Goal: Information Seeking & Learning: Learn about a topic

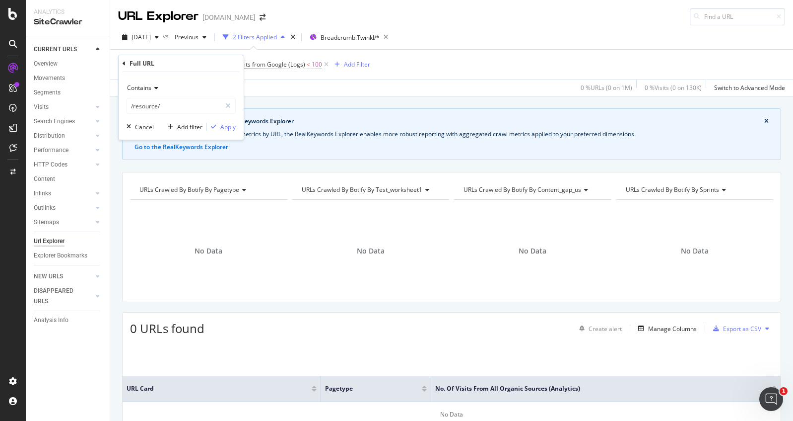
click at [123, 63] on icon at bounding box center [124, 64] width 3 height 6
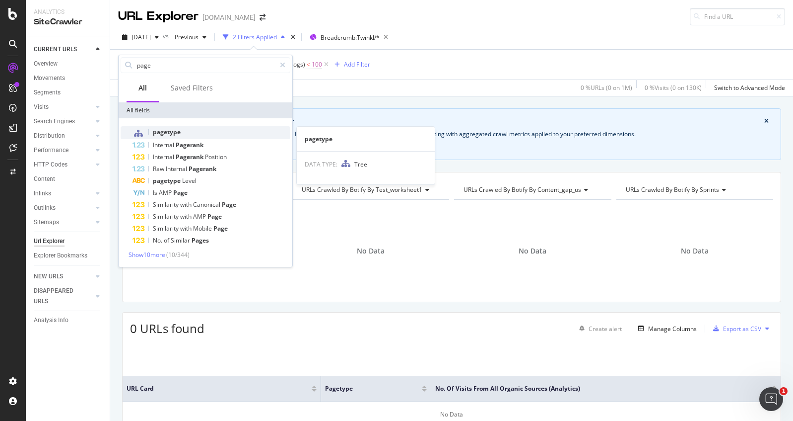
type input "page"
click at [253, 132] on div "pagetype" at bounding box center [212, 132] width 158 height 13
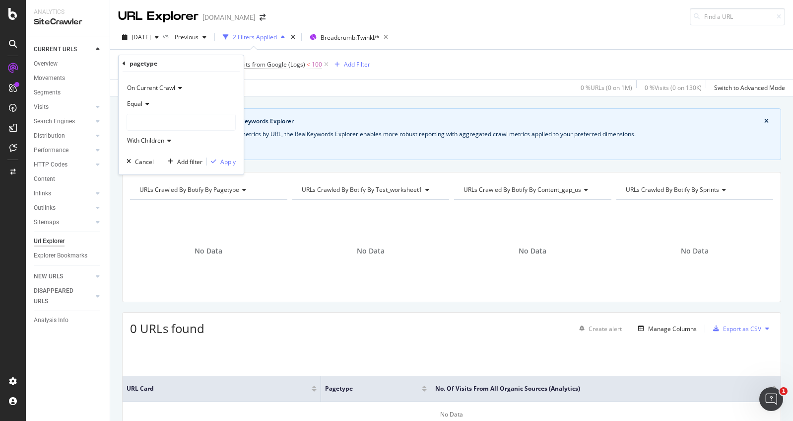
click at [161, 116] on div at bounding box center [181, 122] width 108 height 16
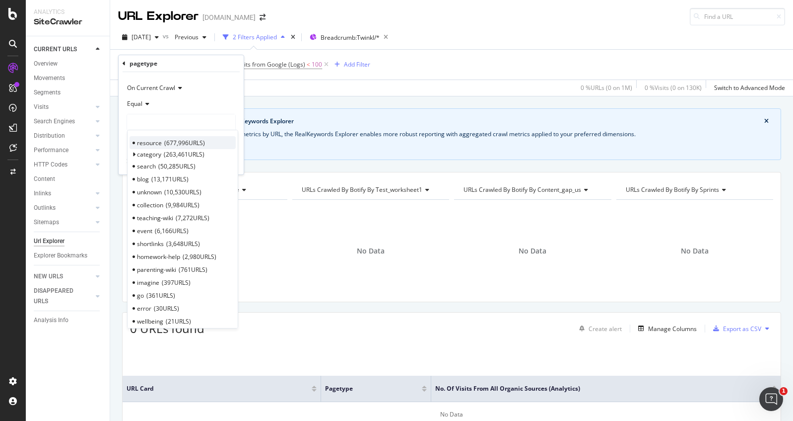
click at [162, 141] on div "resource 677,996 URLS" at bounding box center [183, 142] width 106 height 13
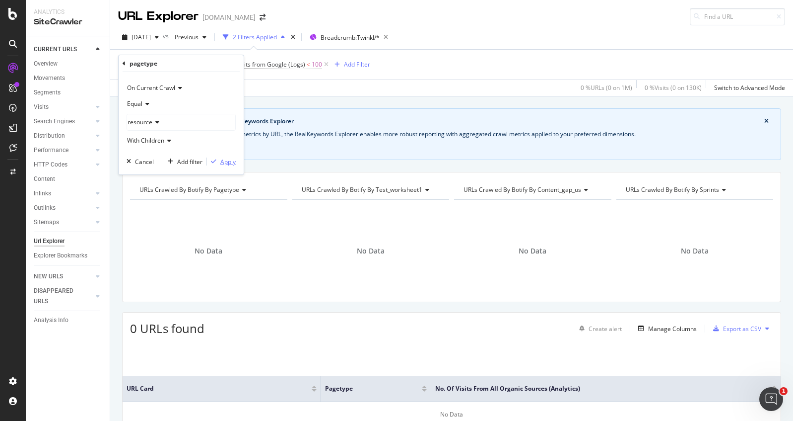
click at [232, 162] on div "Apply" at bounding box center [227, 161] width 15 height 8
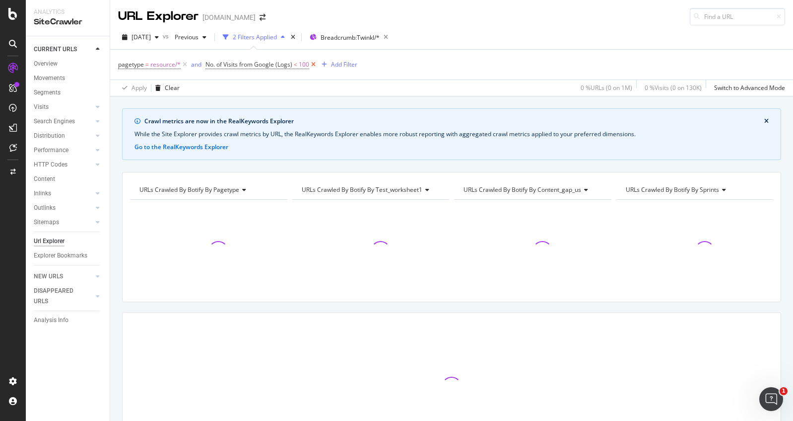
click at [314, 64] on icon at bounding box center [313, 65] width 8 height 10
click at [219, 62] on div "Add Filter" at bounding box center [216, 64] width 26 height 8
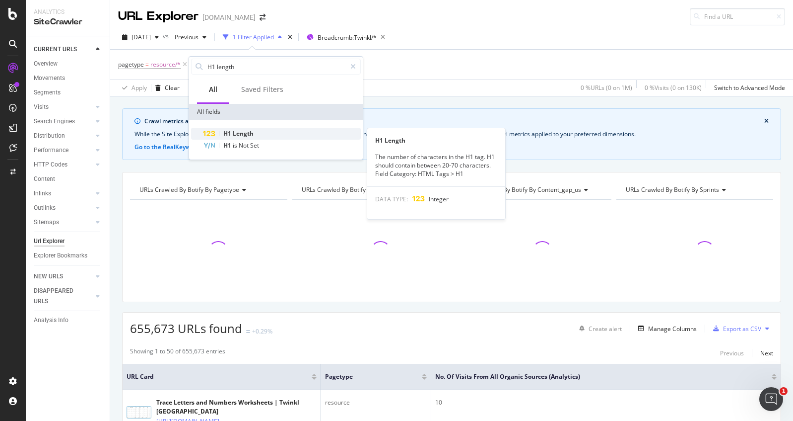
type input "H1 length"
click at [261, 136] on div "H1 Length" at bounding box center [282, 134] width 158 height 12
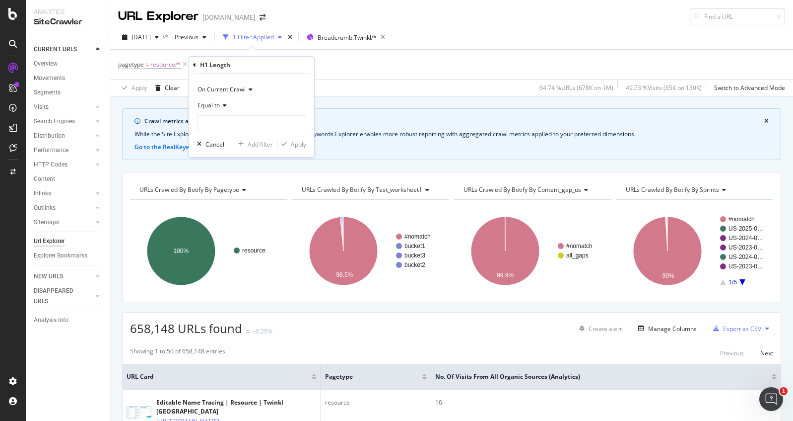
click at [217, 100] on div "Equal to" at bounding box center [251, 105] width 109 height 16
click at [223, 153] on span "Less than" at bounding box center [215, 151] width 26 height 8
click at [234, 124] on input "number" at bounding box center [251, 123] width 109 height 16
type input "30"
click at [300, 146] on div "Apply" at bounding box center [298, 144] width 15 height 8
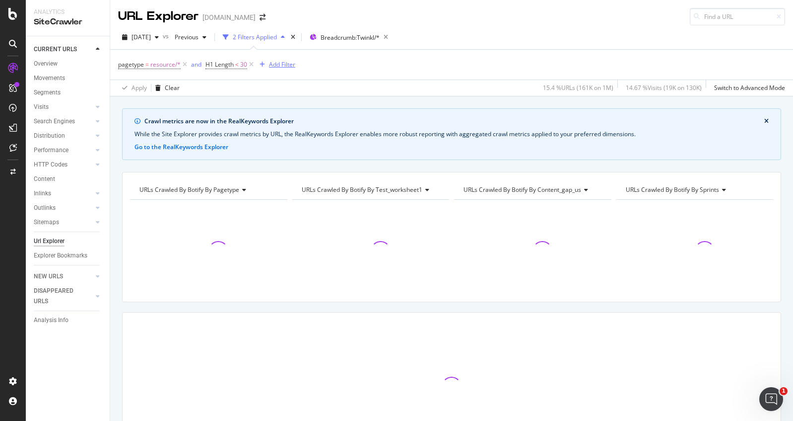
click at [288, 69] on div "Add Filter" at bounding box center [276, 64] width 40 height 11
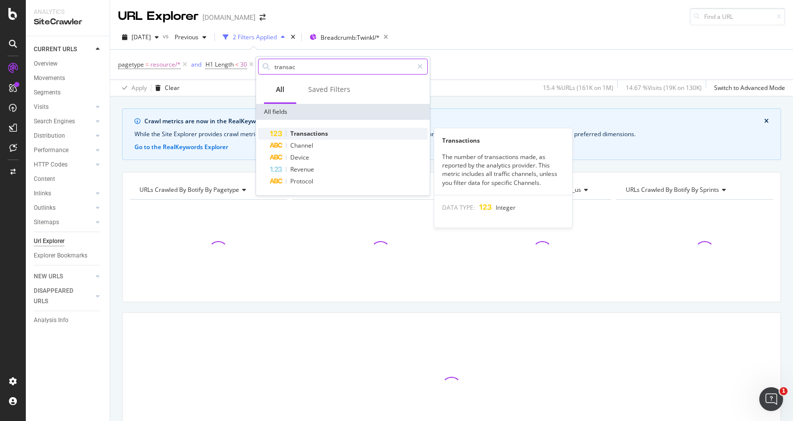
type input "transac"
click at [324, 130] on span "Transactions" at bounding box center [309, 133] width 38 height 8
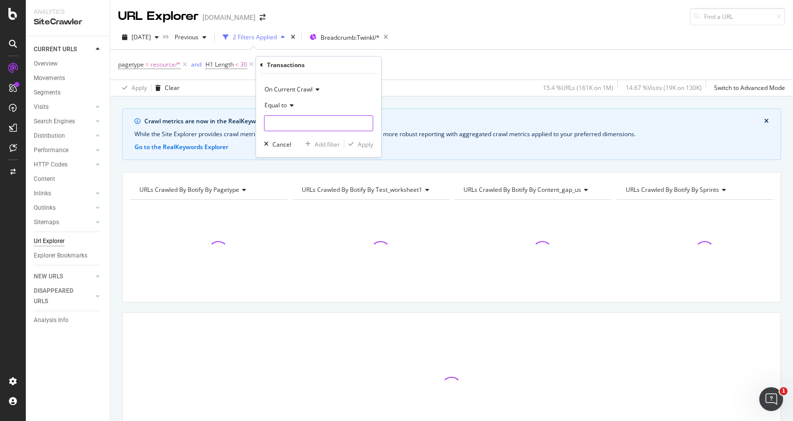
click at [288, 125] on input "number" at bounding box center [318, 123] width 109 height 16
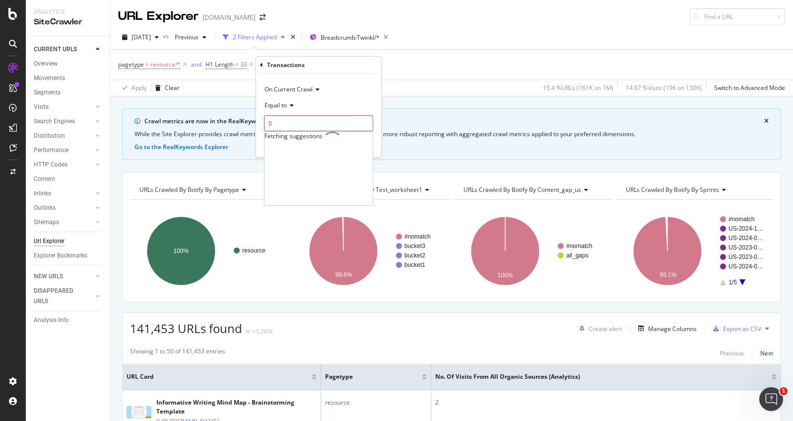
type input "0"
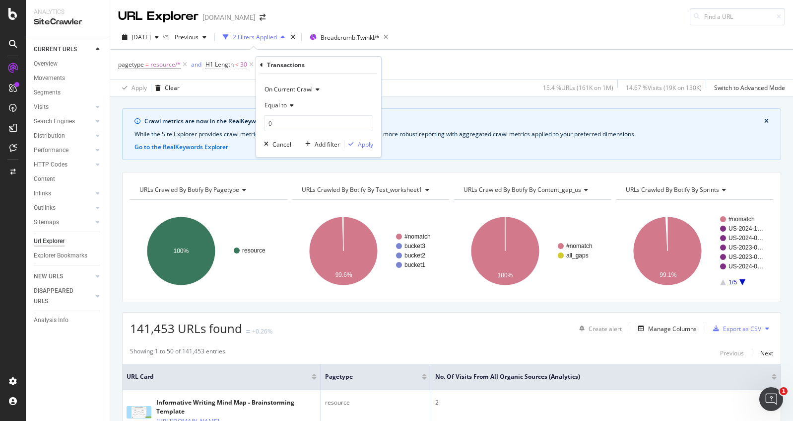
click at [354, 89] on div "On Current Crawl" at bounding box center [318, 89] width 109 height 16
click at [375, 88] on div "On Current Crawl On Current Crawl On Compared Crawl Diff Between Crawls Equal t…" at bounding box center [318, 114] width 125 height 83
click at [364, 144] on div "Apply" at bounding box center [365, 144] width 15 height 8
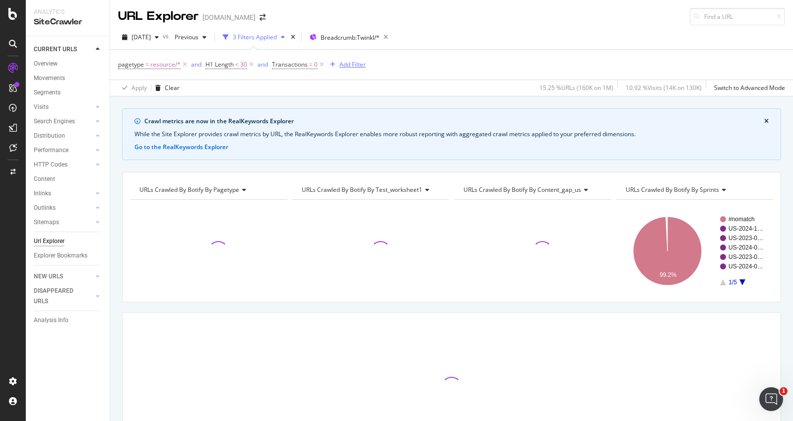
click at [349, 61] on div "Add Filter" at bounding box center [353, 64] width 26 height 8
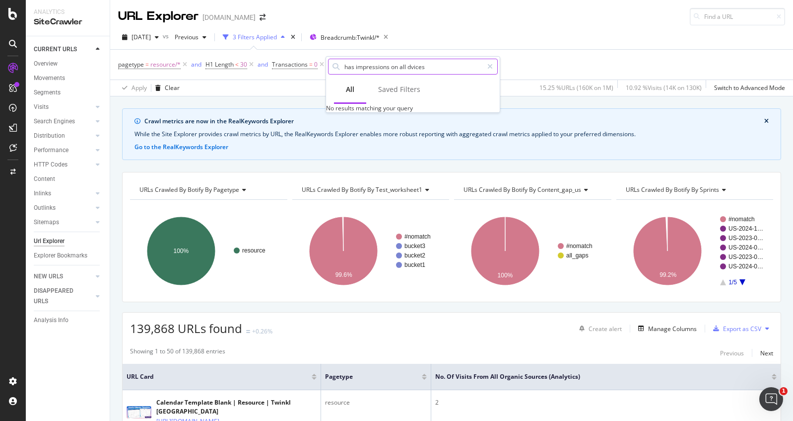
click at [413, 69] on input "has impressions on all dvices" at bounding box center [414, 66] width 140 height 15
drag, startPoint x: 435, startPoint y: 62, endPoint x: 400, endPoint y: 70, distance: 36.5
click at [400, 69] on input "has impressions on all devices" at bounding box center [414, 66] width 140 height 15
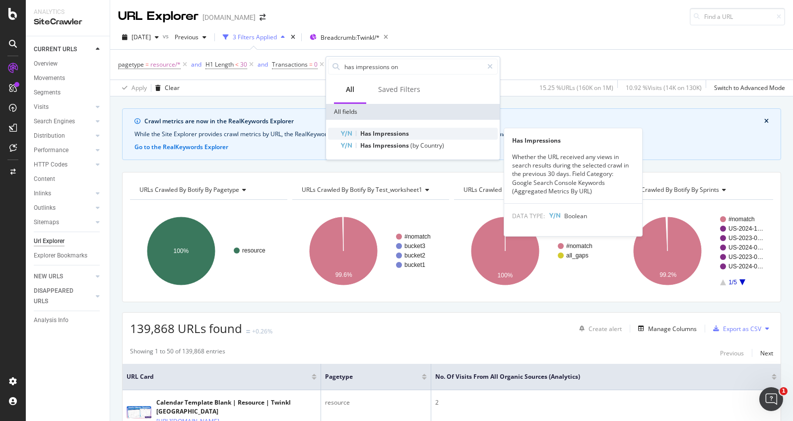
type input "has impressions on"
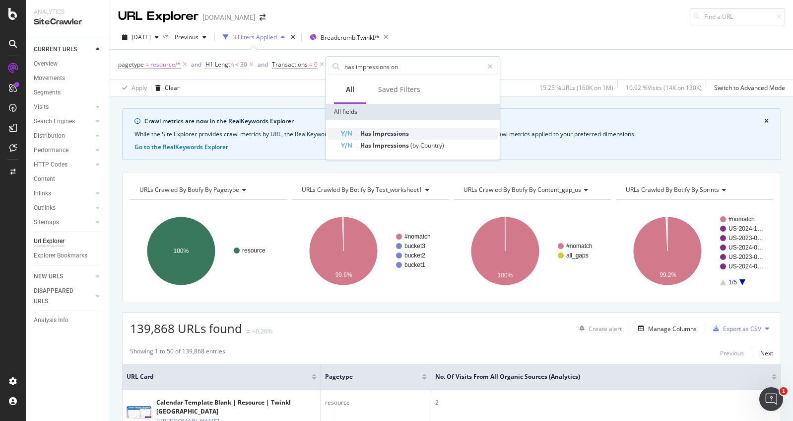
click at [413, 130] on div "Has Impressions" at bounding box center [419, 134] width 158 height 12
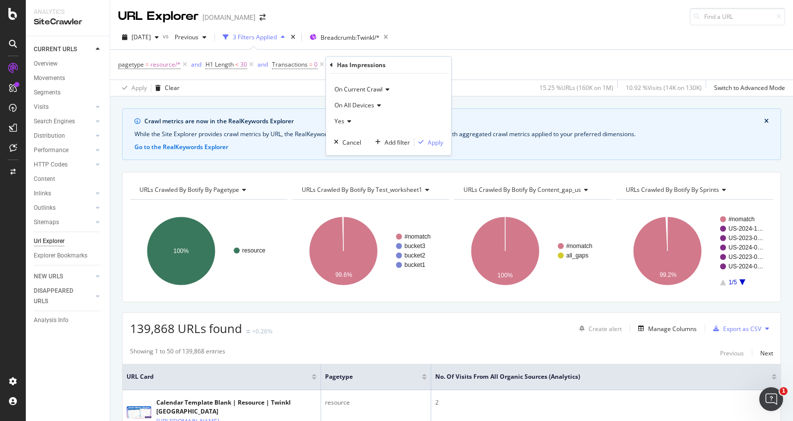
click at [343, 118] on span "Yes" at bounding box center [340, 121] width 10 height 8
click at [347, 153] on span "No" at bounding box center [343, 154] width 8 height 8
click at [441, 141] on div "Apply" at bounding box center [435, 142] width 15 height 8
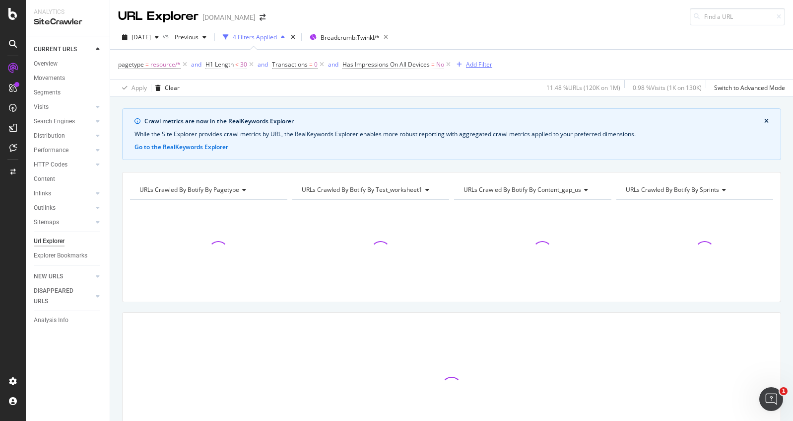
click at [475, 64] on div "Add Filter" at bounding box center [479, 64] width 26 height 8
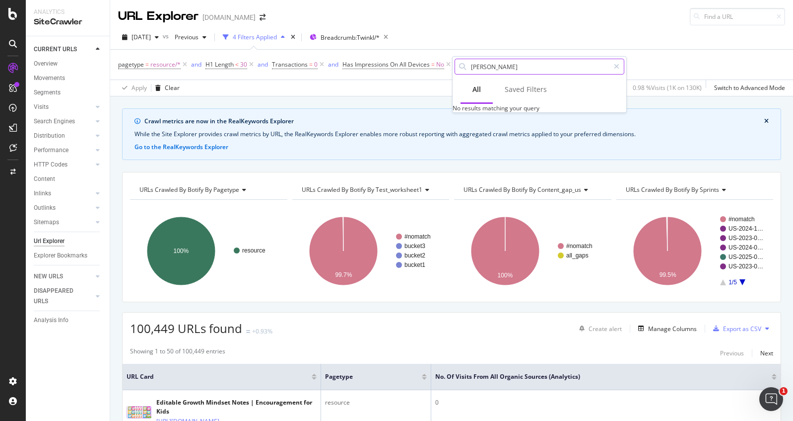
type input "trans"
click at [477, 63] on div "Add Filter" at bounding box center [479, 64] width 26 height 8
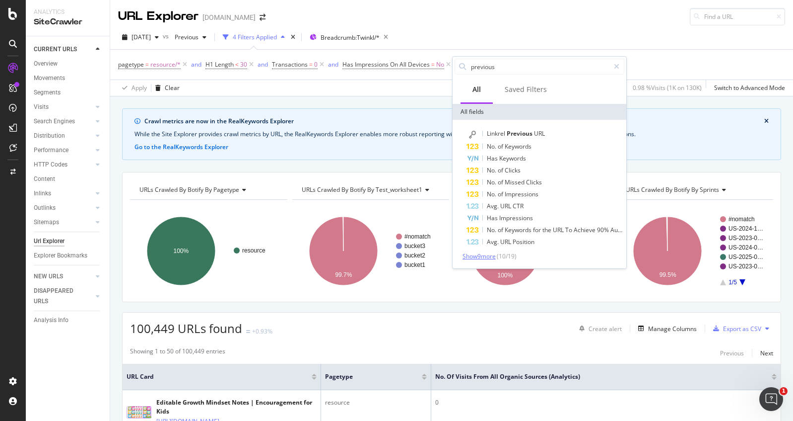
click at [488, 254] on span "Show 9 more" at bounding box center [479, 256] width 33 height 8
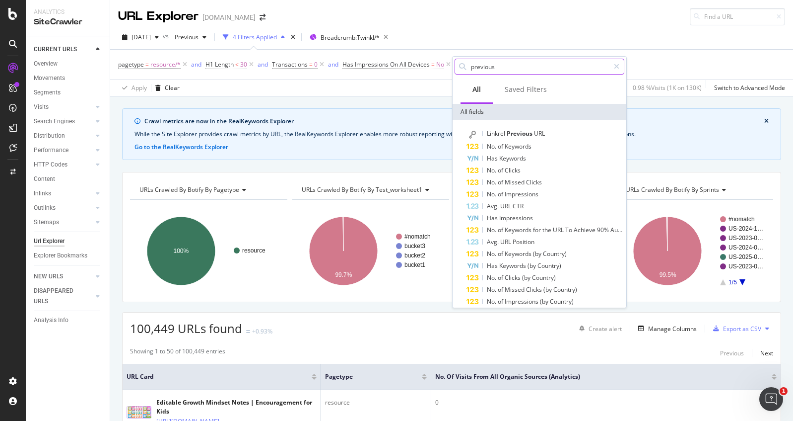
click at [509, 66] on input "previous" at bounding box center [540, 66] width 140 height 15
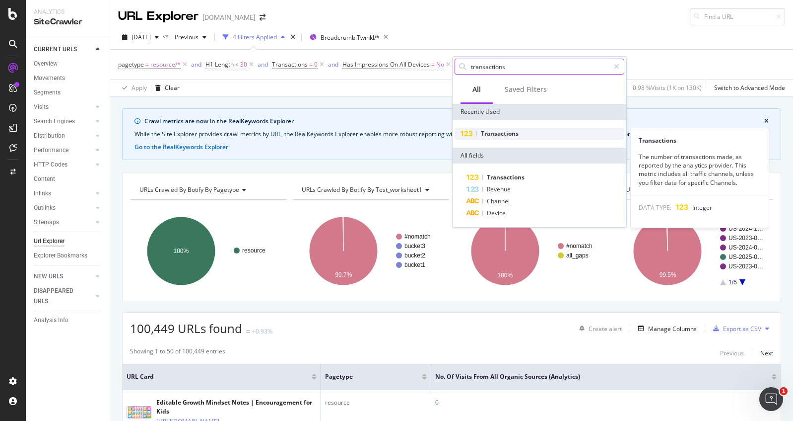
type input "transactions"
click at [500, 128] on div "Transactions" at bounding box center [540, 134] width 170 height 12
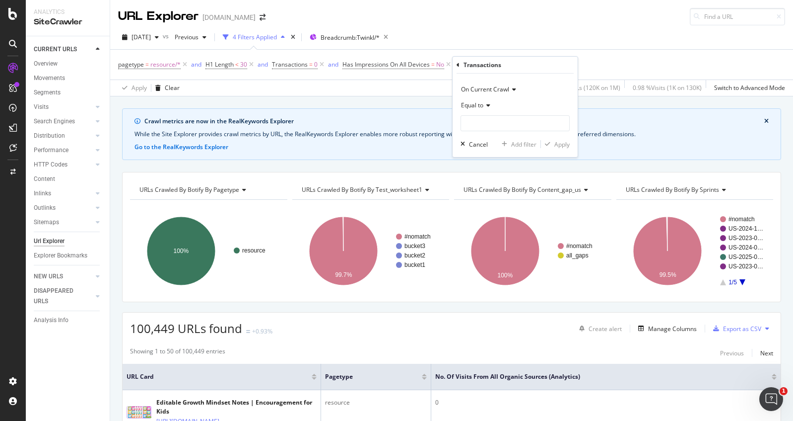
click at [511, 88] on icon at bounding box center [512, 89] width 7 height 6
click at [533, 73] on div "On Current Crawl On Current Crawl On Compared Crawl Diff Between Crawls Equal t…" at bounding box center [515, 114] width 125 height 83
click at [489, 106] on icon at bounding box center [487, 105] width 7 height 6
click at [517, 68] on div "Transactions" at bounding box center [515, 65] width 117 height 17
click at [469, 146] on div "Cancel" at bounding box center [478, 144] width 19 height 8
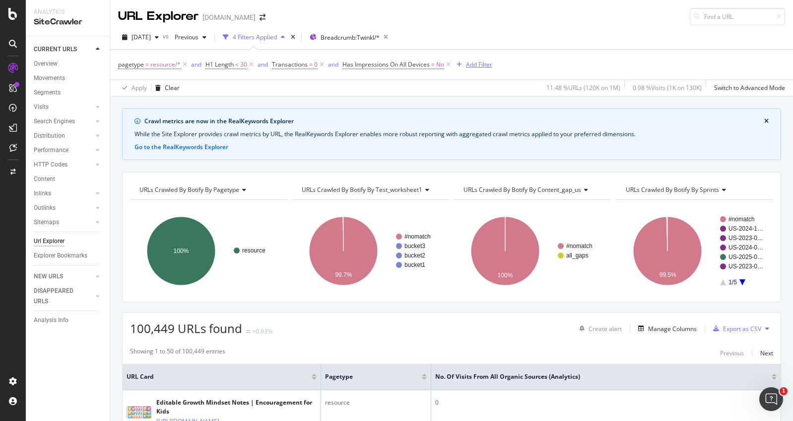
click at [472, 64] on div "Add Filter" at bounding box center [479, 64] width 26 height 8
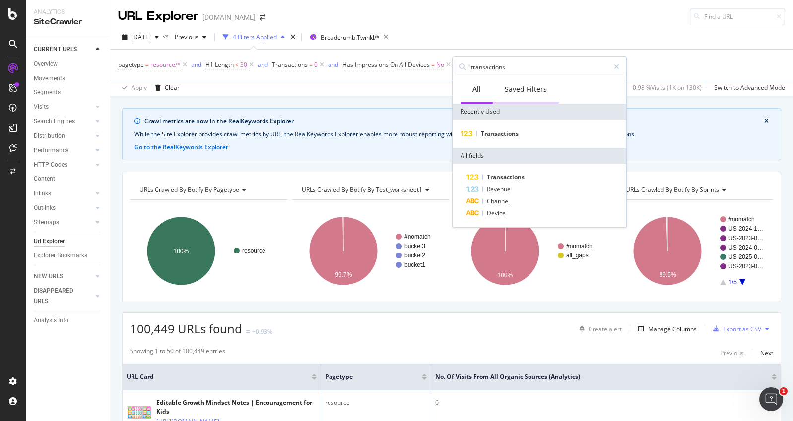
click at [534, 98] on div "Saved Filters" at bounding box center [526, 89] width 66 height 27
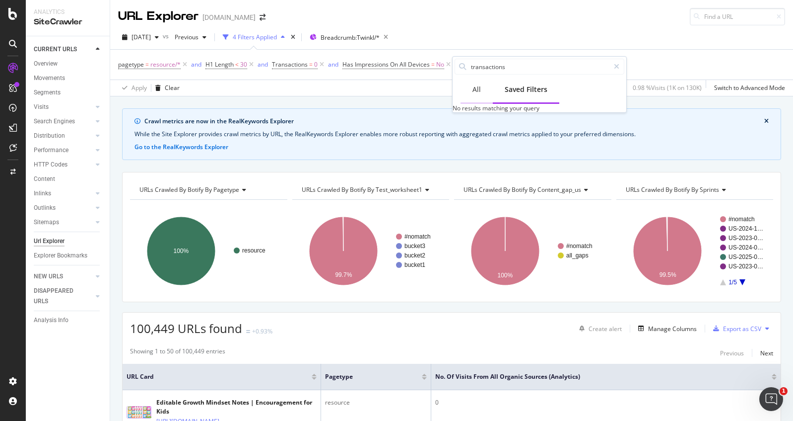
click at [472, 90] on div "All" at bounding box center [477, 89] width 32 height 27
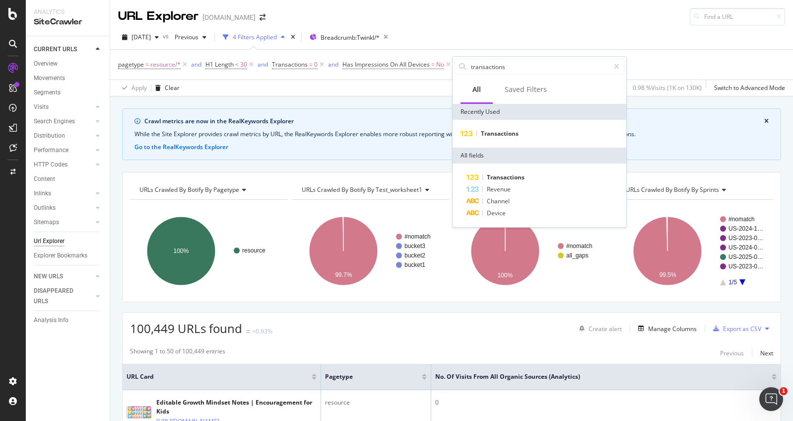
click at [671, 61] on div "pagetype = resource/* and H1 Length < 30 and Transactions = 0 and Has Impressio…" at bounding box center [451, 65] width 667 height 30
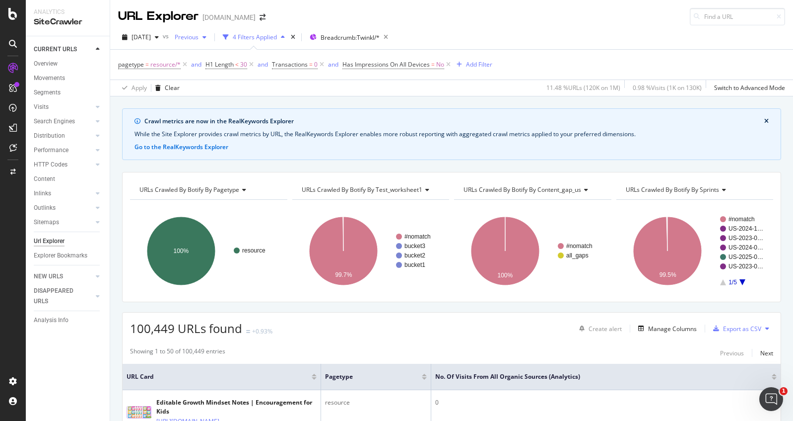
click at [199, 38] on span "Previous" at bounding box center [185, 37] width 28 height 8
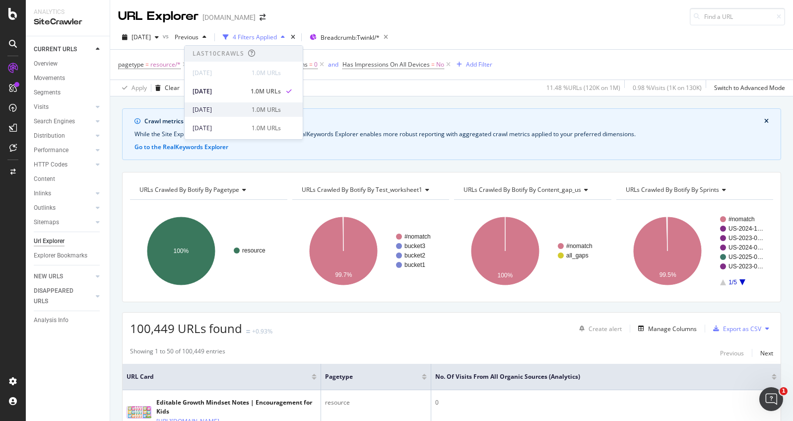
click at [283, 106] on span at bounding box center [289, 110] width 12 height 12
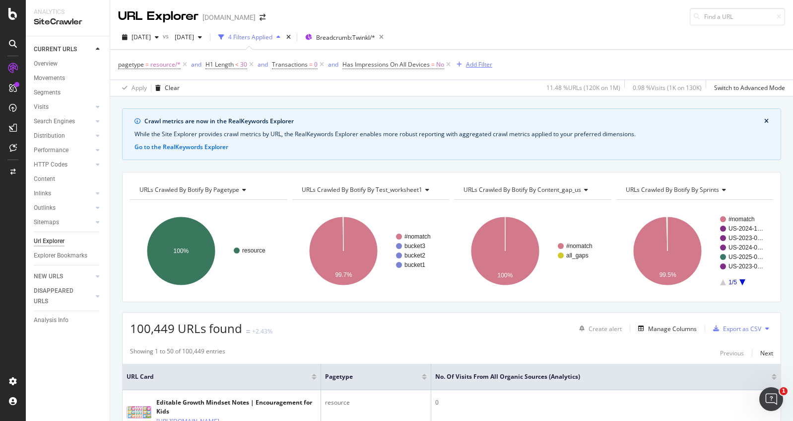
click at [474, 65] on div "Add Filter" at bounding box center [479, 64] width 26 height 8
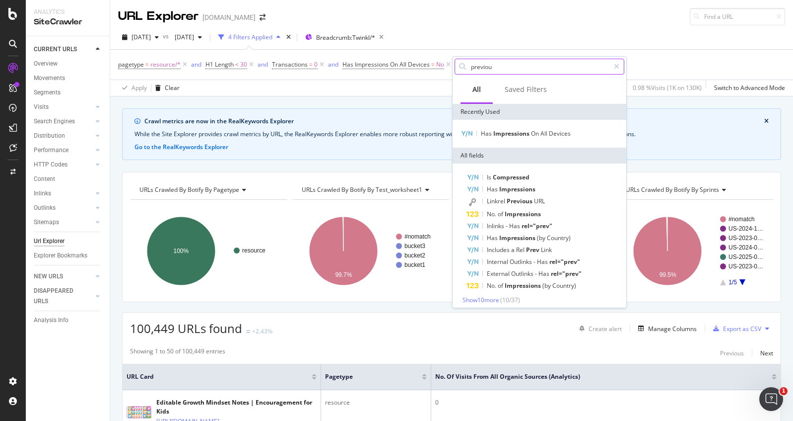
type input "previous"
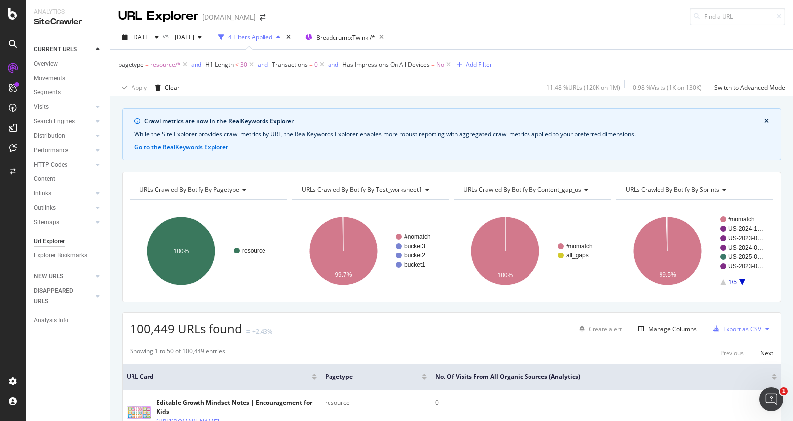
click at [655, 62] on div "pagetype = resource/* and H1 Length < 30 and Transactions = 0 and Has Impressio…" at bounding box center [451, 65] width 667 height 30
click at [459, 65] on icon "button" at bounding box center [459, 65] width 5 height 6
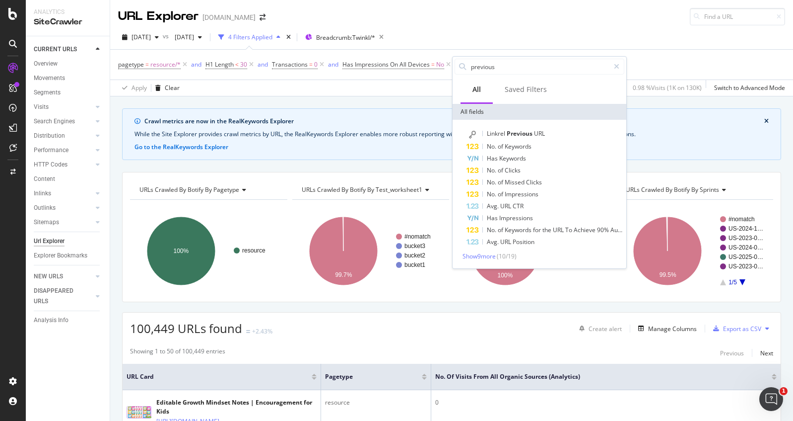
click at [500, 261] on div "Linkrel Previous URL No. of Keywords Has Keywords No. of Clicks No. of Missed C…" at bounding box center [540, 194] width 174 height 148
click at [492, 258] on span "Show 9 more" at bounding box center [479, 256] width 33 height 8
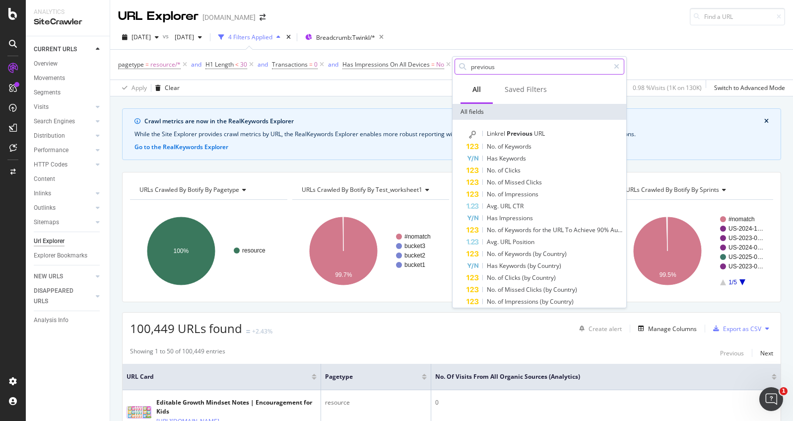
click at [513, 63] on input "previous" at bounding box center [540, 66] width 140 height 15
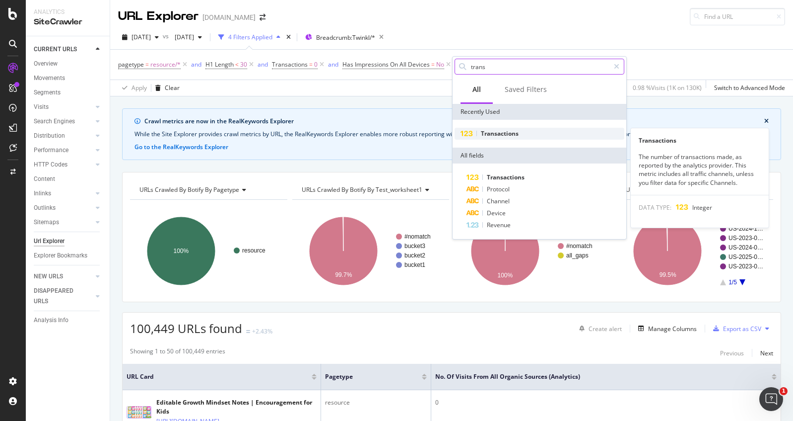
type input "trans"
click at [557, 136] on div "Transactions" at bounding box center [540, 134] width 170 height 12
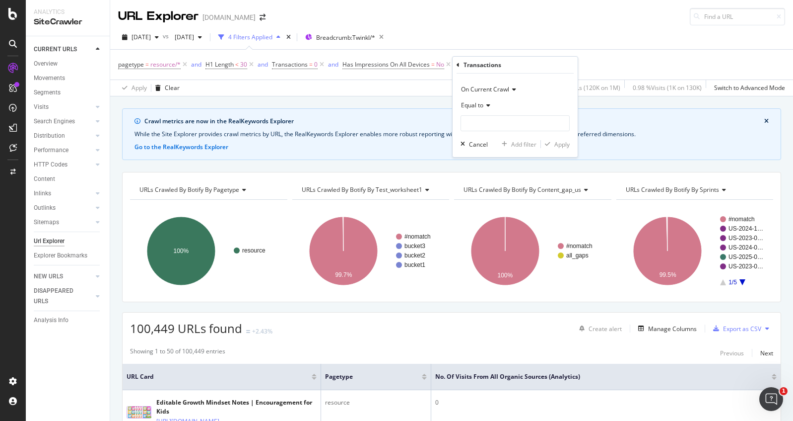
click at [507, 89] on span "On Current Crawl" at bounding box center [485, 89] width 48 height 8
click at [512, 125] on span "On Compared Crawl" at bounding box center [494, 123] width 56 height 8
click at [489, 122] on input "number" at bounding box center [515, 123] width 109 height 16
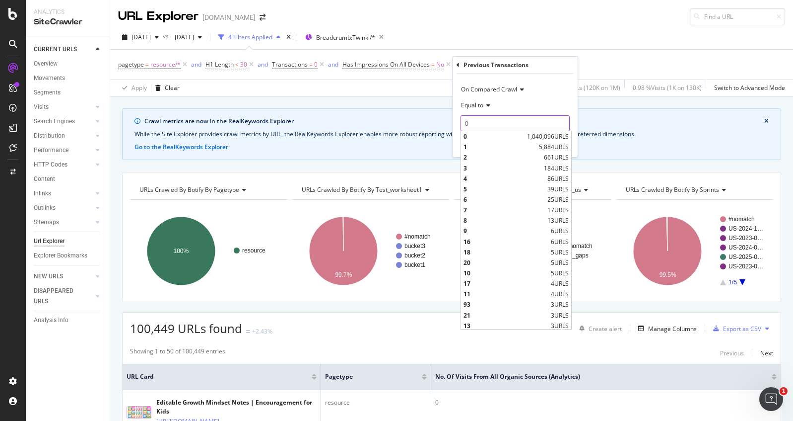
type input "0"
click at [554, 94] on div "On Compared Crawl" at bounding box center [515, 89] width 109 height 16
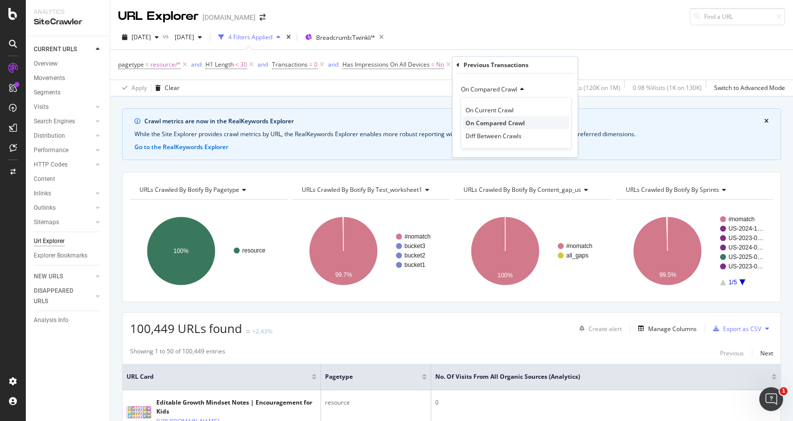
click at [544, 122] on div "On Compared Crawl" at bounding box center [516, 122] width 106 height 13
click at [558, 143] on div "Apply" at bounding box center [562, 144] width 15 height 8
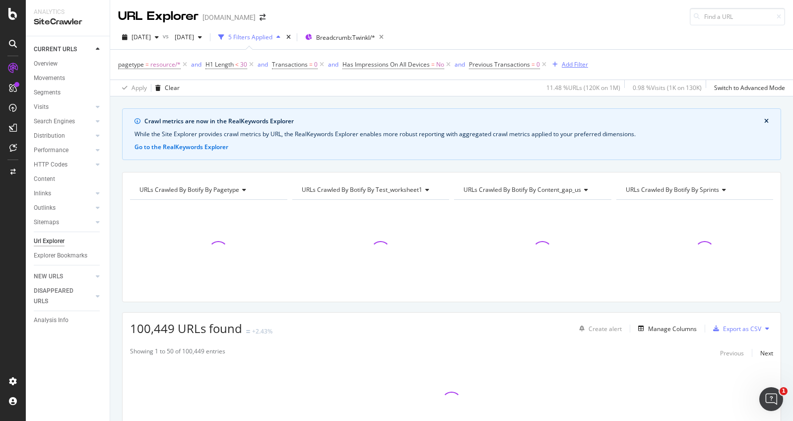
click at [555, 64] on icon "button" at bounding box center [555, 65] width 5 height 6
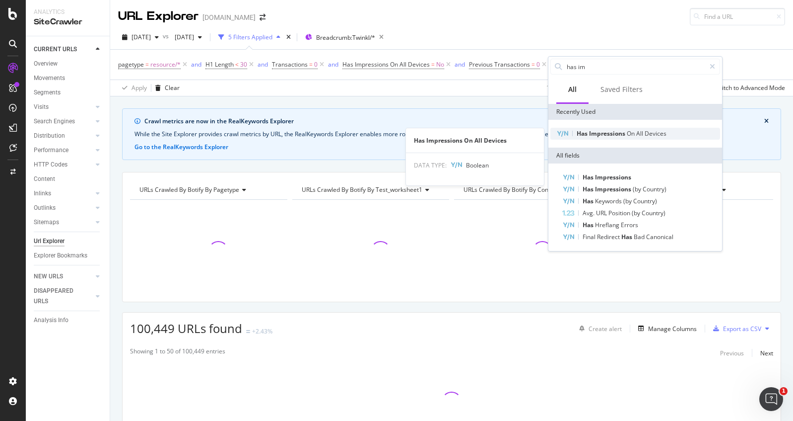
type input "has im"
click at [659, 132] on span "Devices" at bounding box center [656, 133] width 22 height 8
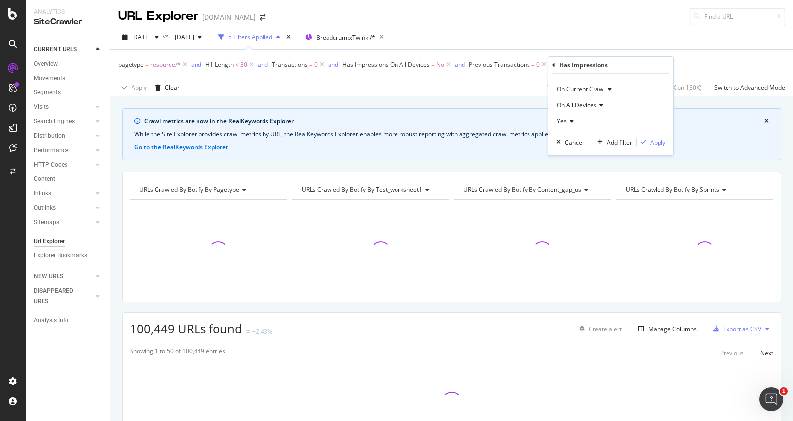
click at [600, 103] on icon at bounding box center [600, 105] width 7 height 6
click at [606, 86] on div "On Current Crawl" at bounding box center [611, 89] width 109 height 16
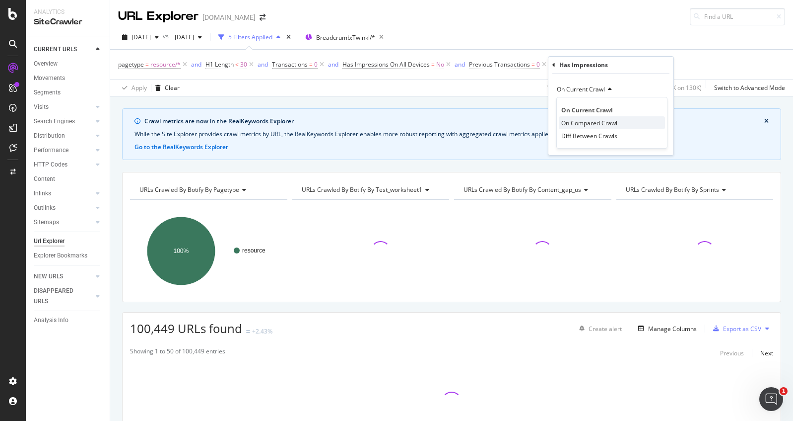
click at [594, 123] on span "On Compared Crawl" at bounding box center [590, 123] width 56 height 8
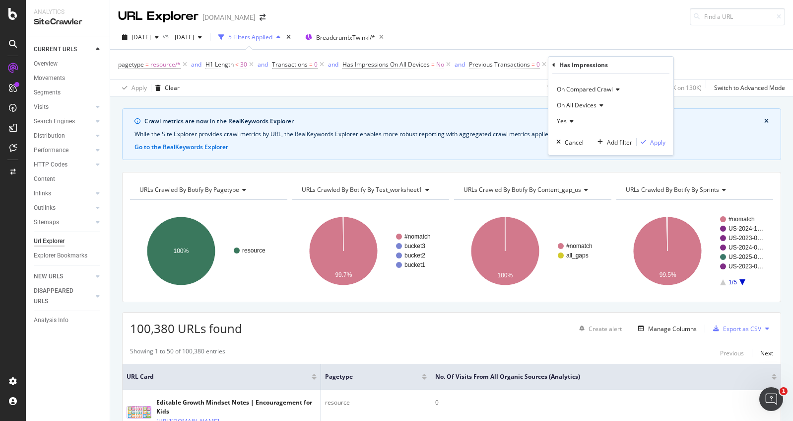
click at [565, 118] on span "Yes" at bounding box center [562, 121] width 10 height 8
click at [570, 159] on div "No" at bounding box center [612, 154] width 106 height 13
click at [659, 139] on div "Apply" at bounding box center [657, 142] width 15 height 8
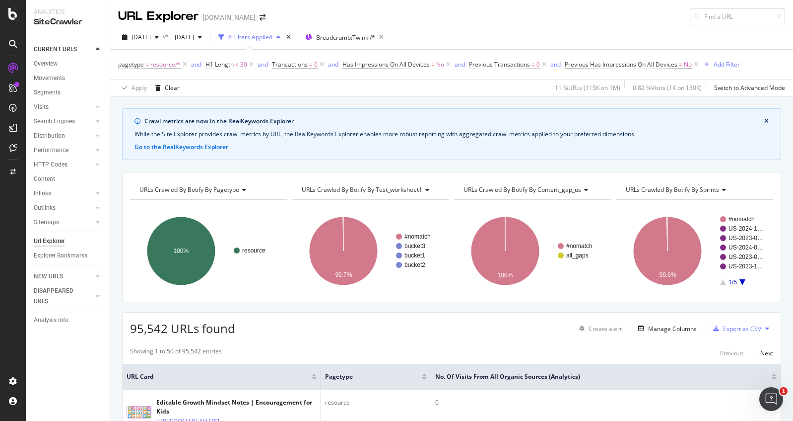
click at [762, 119] on button "close banner" at bounding box center [766, 121] width 9 height 13
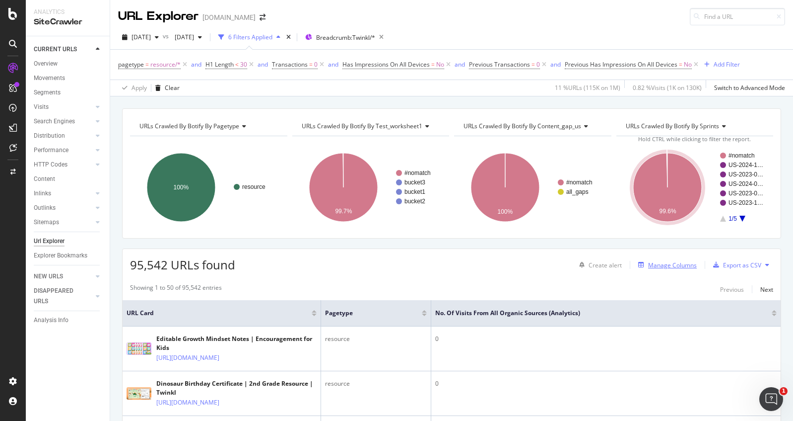
click at [652, 265] on div "Manage Columns" at bounding box center [672, 265] width 49 height 8
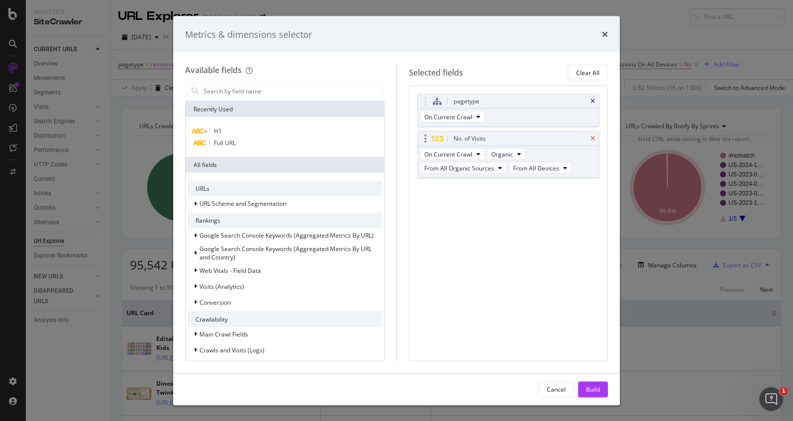
click at [591, 137] on icon "times" at bounding box center [593, 139] width 4 height 6
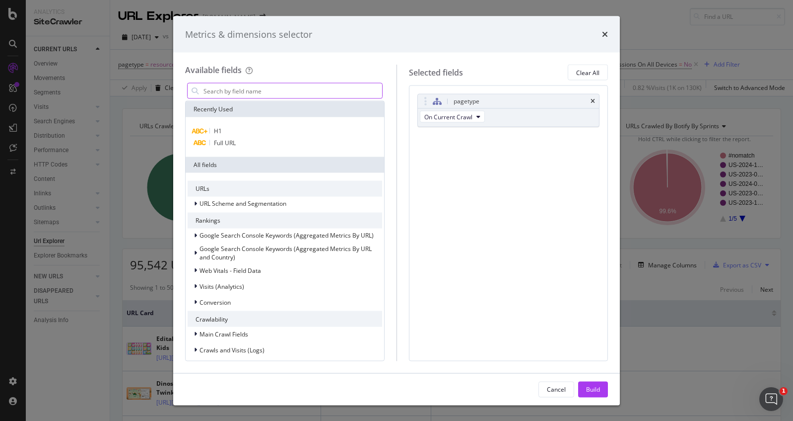
click at [253, 91] on input "modal" at bounding box center [293, 90] width 180 height 15
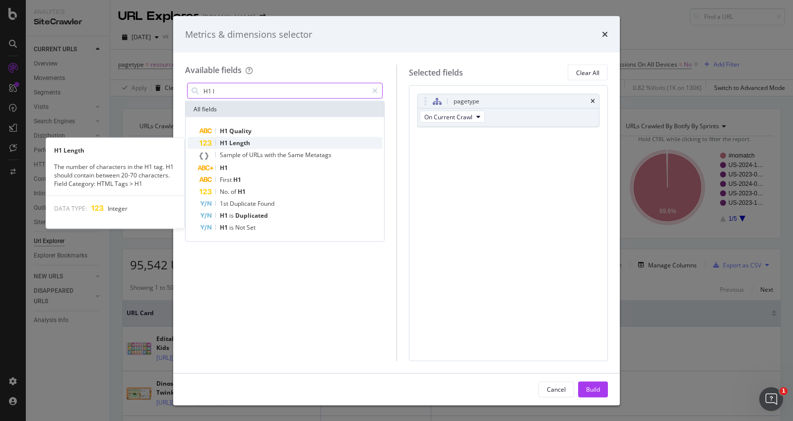
type input "H1 l"
click at [264, 143] on div "H1 Length" at bounding box center [291, 143] width 183 height 12
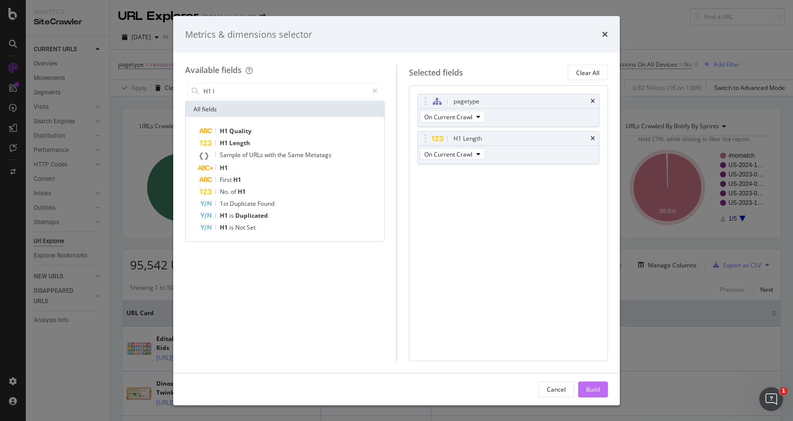
click at [598, 391] on div "Build" at bounding box center [593, 388] width 14 height 8
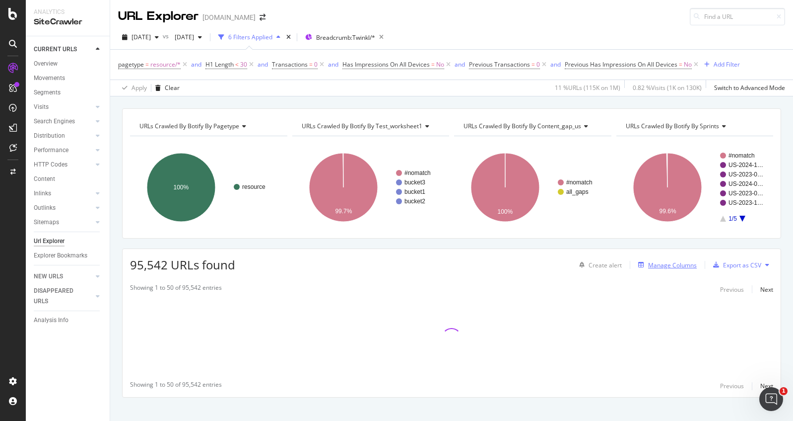
click at [665, 263] on div "Manage Columns" at bounding box center [672, 265] width 49 height 8
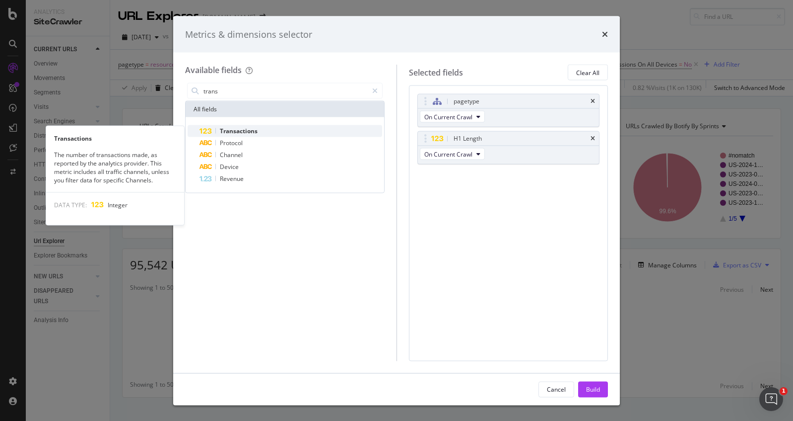
type input "trans"
click at [303, 133] on div "Transactions" at bounding box center [291, 131] width 183 height 12
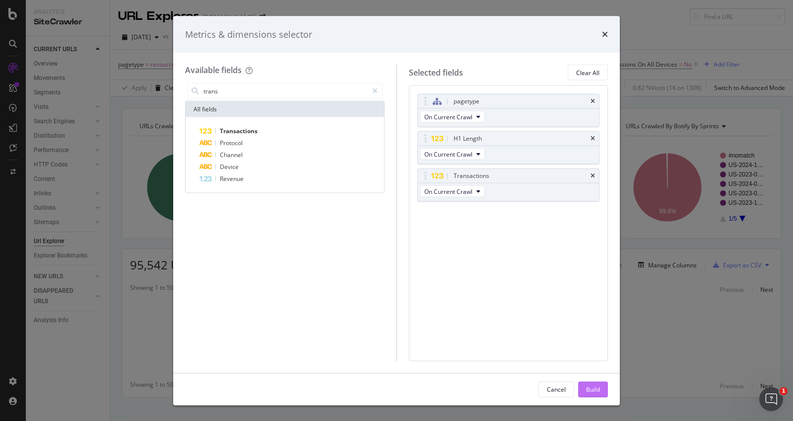
click at [592, 386] on div "Build" at bounding box center [593, 388] width 14 height 8
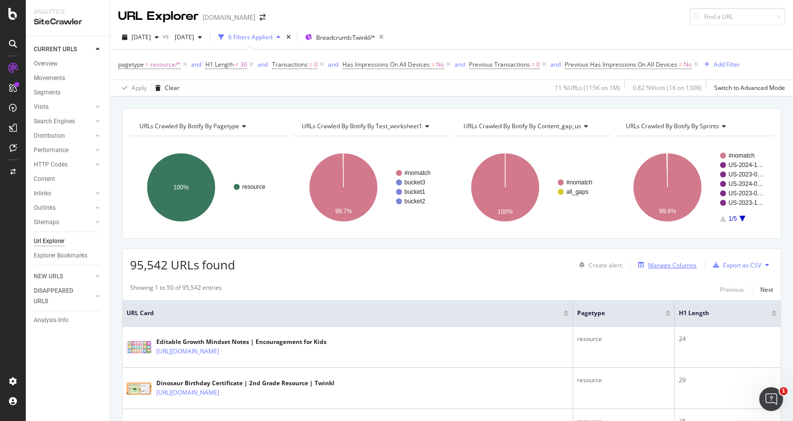
click at [656, 264] on div "Manage Columns" at bounding box center [672, 265] width 49 height 8
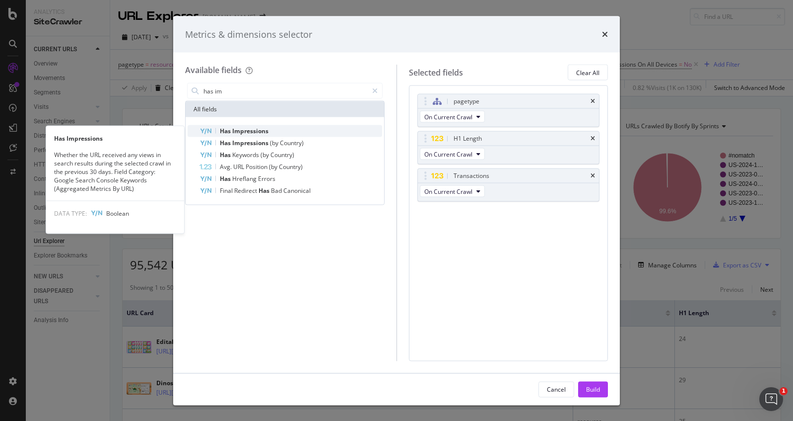
type input "has im"
click at [376, 135] on div "Has Impressions" at bounding box center [291, 131] width 183 height 12
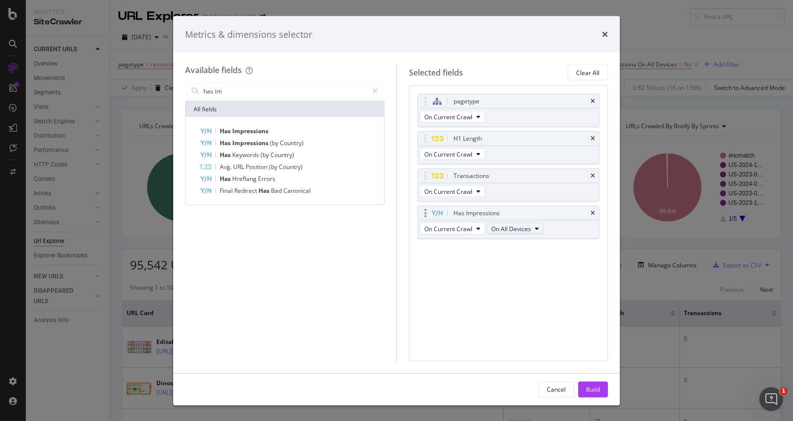
click at [530, 229] on span "On All Devices" at bounding box center [512, 228] width 40 height 8
drag, startPoint x: 530, startPoint y: 229, endPoint x: 539, endPoint y: 236, distance: 11.4
click at [530, 229] on span "On All Devices" at bounding box center [512, 228] width 40 height 8
click at [592, 388] on div "Build" at bounding box center [593, 388] width 14 height 8
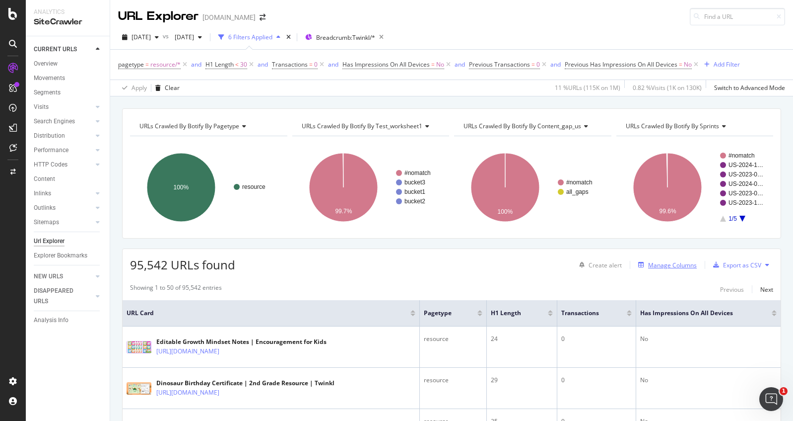
click at [667, 265] on div "Manage Columns" at bounding box center [672, 265] width 49 height 8
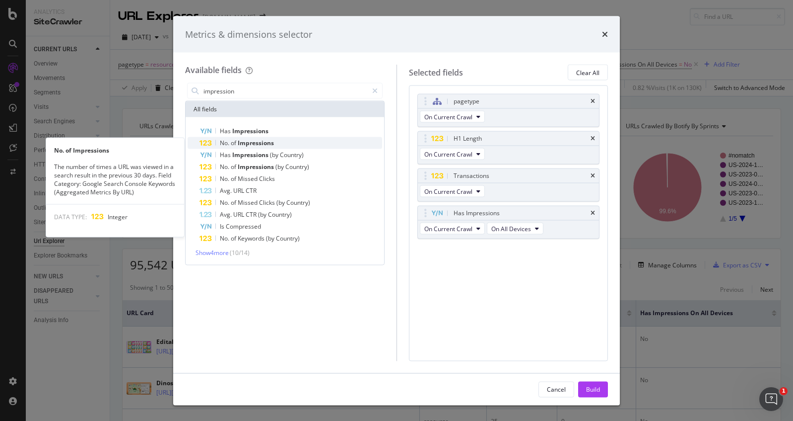
type input "impression"
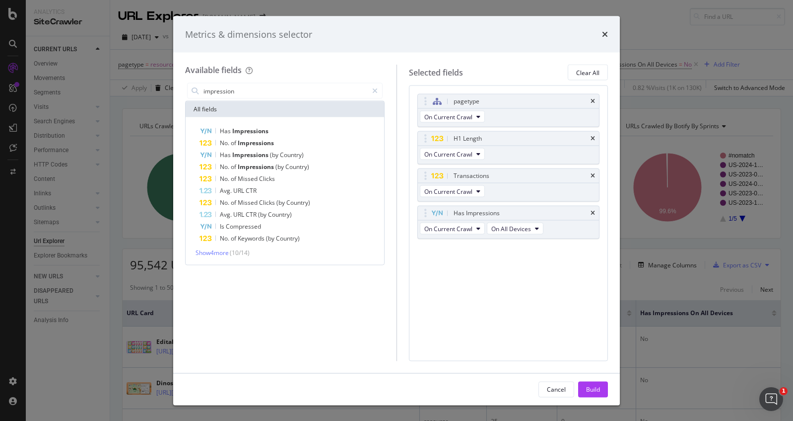
drag, startPoint x: 278, startPoint y: 140, endPoint x: 404, endPoint y: 175, distance: 131.0
click at [278, 139] on div "No. of Impressions" at bounding box center [291, 143] width 183 height 12
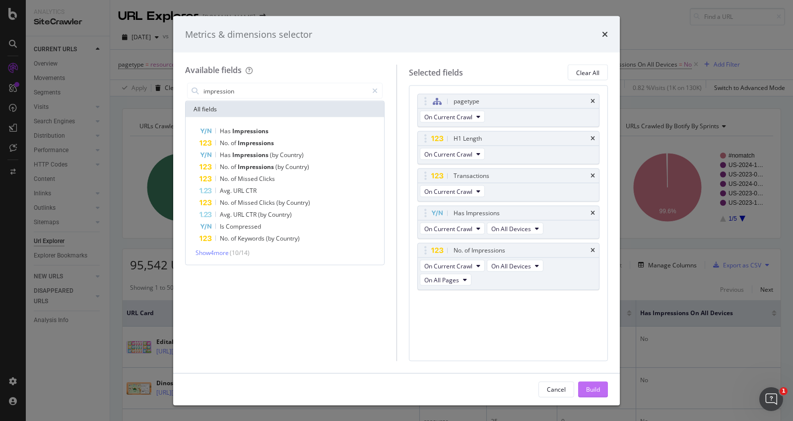
click at [602, 391] on button "Build" at bounding box center [593, 389] width 30 height 16
